Goal: Task Accomplishment & Management: Manage account settings

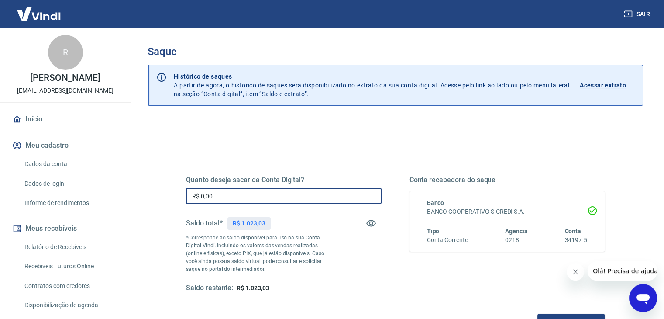
click at [268, 196] on input "R$ 0,00" at bounding box center [284, 196] width 196 height 16
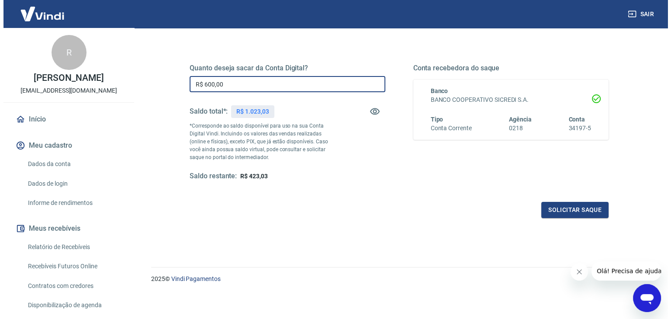
scroll to position [113, 0]
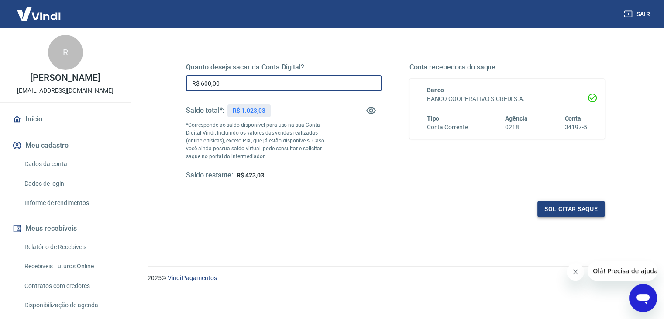
type input "R$ 600,00"
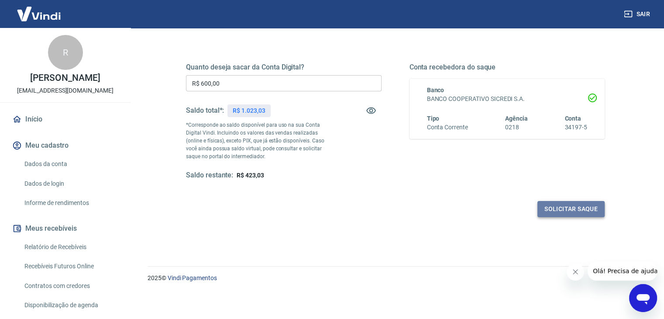
click at [558, 210] on button "Solicitar saque" at bounding box center [571, 209] width 67 height 16
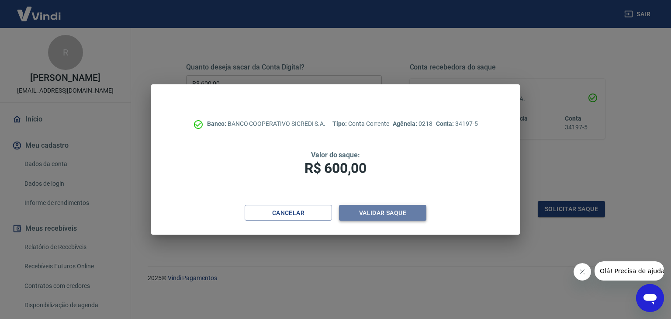
click at [373, 211] on button "Validar saque" at bounding box center [382, 213] width 87 height 16
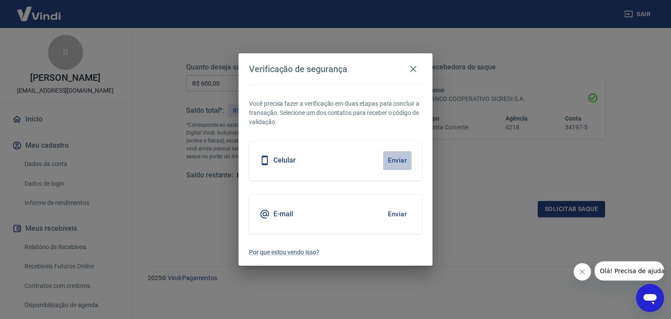
click at [397, 160] on button "Enviar" at bounding box center [397, 160] width 28 height 18
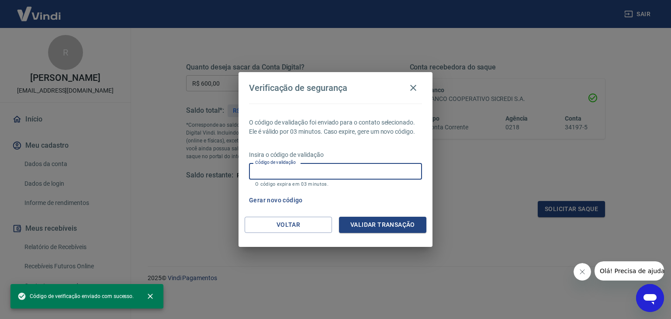
click at [339, 169] on input "Código de validação" at bounding box center [335, 171] width 173 height 16
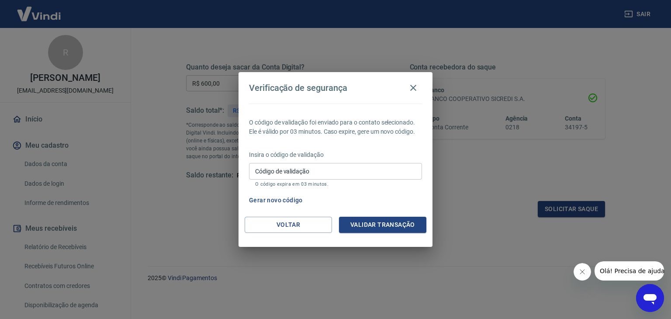
click at [412, 203] on div "Gerar novo código" at bounding box center [333, 200] width 176 height 16
click at [369, 168] on input "Código de validação" at bounding box center [335, 171] width 173 height 16
type input "984243"
click at [387, 229] on button "Validar transação" at bounding box center [382, 225] width 87 height 16
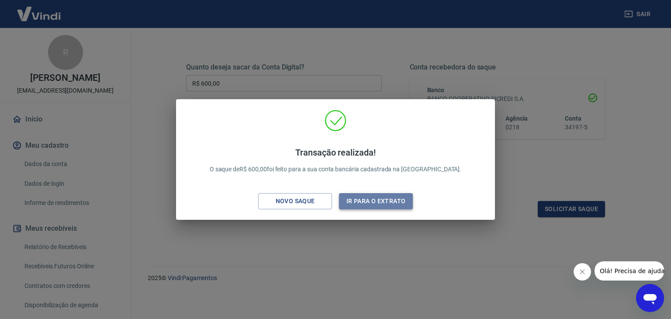
click at [387, 201] on button "Ir para o extrato" at bounding box center [376, 201] width 74 height 16
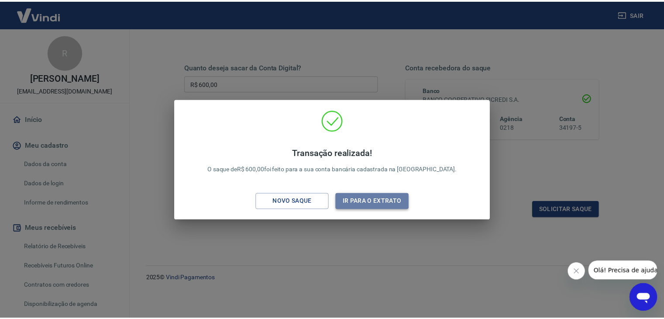
scroll to position [114, 0]
